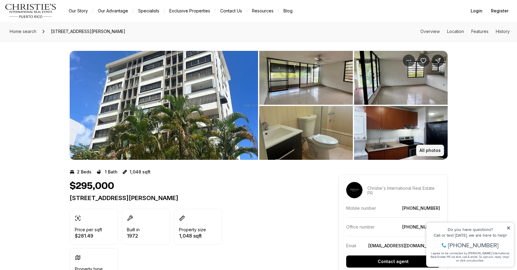
click at [424, 153] on button "All photos" at bounding box center [430, 151] width 28 height 12
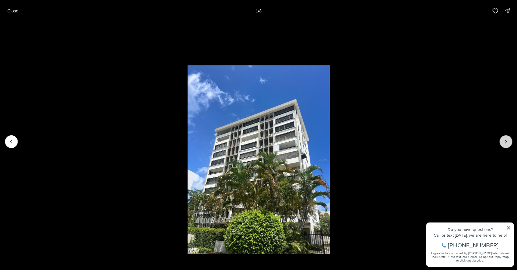
click at [505, 145] on button "Next slide" at bounding box center [505, 141] width 13 height 13
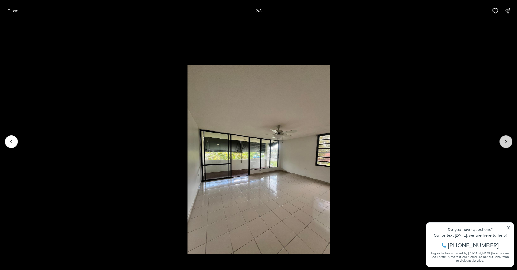
click at [505, 145] on button "Next slide" at bounding box center [505, 141] width 13 height 13
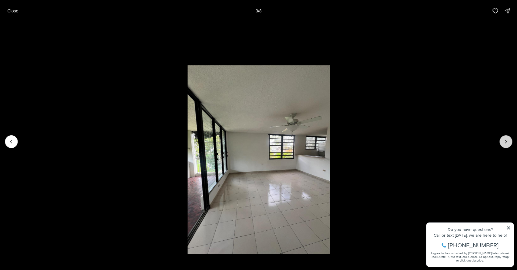
click at [505, 145] on button "Next slide" at bounding box center [505, 141] width 13 height 13
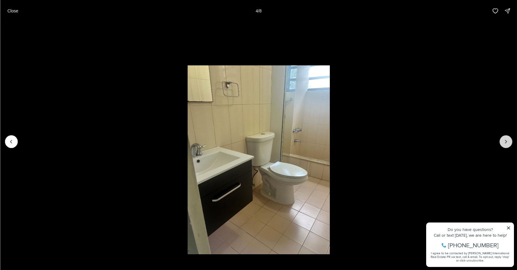
click at [505, 145] on button "Next slide" at bounding box center [505, 141] width 13 height 13
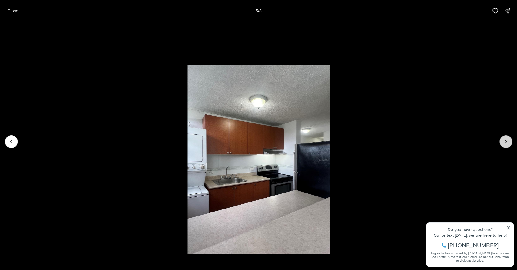
click at [505, 145] on button "Next slide" at bounding box center [505, 141] width 13 height 13
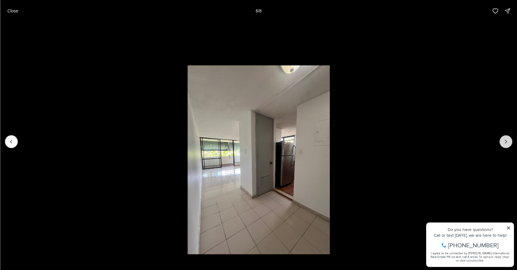
click at [505, 145] on button "Next slide" at bounding box center [505, 141] width 13 height 13
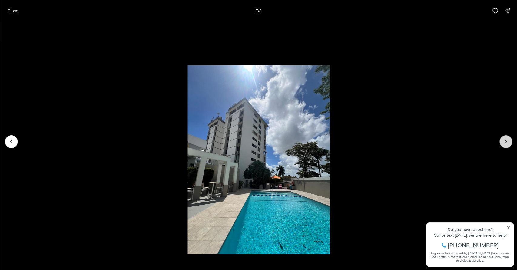
click at [505, 145] on button "Next slide" at bounding box center [505, 141] width 13 height 13
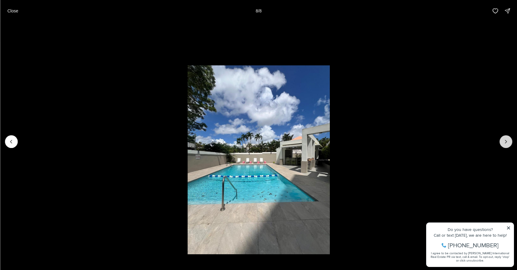
click at [505, 145] on div at bounding box center [505, 141] width 13 height 13
click at [506, 144] on div at bounding box center [505, 141] width 13 height 13
click at [14, 12] on p "Close" at bounding box center [12, 10] width 11 height 5
